Goal: Task Accomplishment & Management: Use online tool/utility

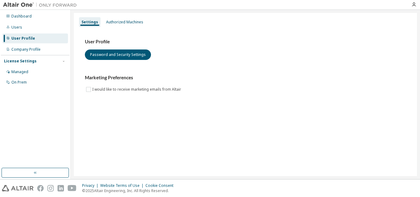
click at [113, 17] on div "Settings Authorized Machines" at bounding box center [246, 22] width 336 height 11
click at [113, 20] on div "Authorized Machines" at bounding box center [124, 22] width 37 height 5
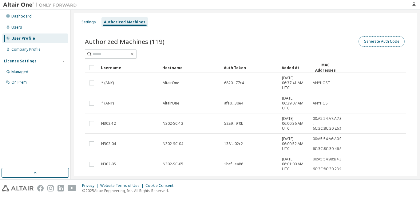
click at [364, 40] on button "Generate Auth Code" at bounding box center [382, 41] width 46 height 10
